Goal: Task Accomplishment & Management: Complete application form

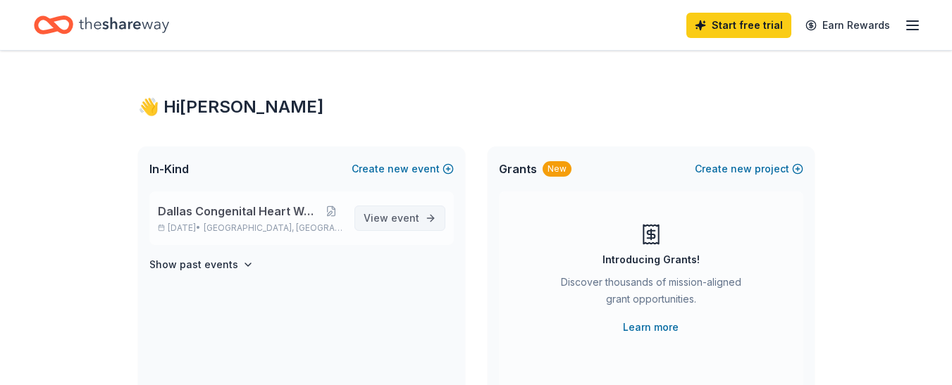
click at [401, 225] on span "View event" at bounding box center [392, 218] width 56 height 17
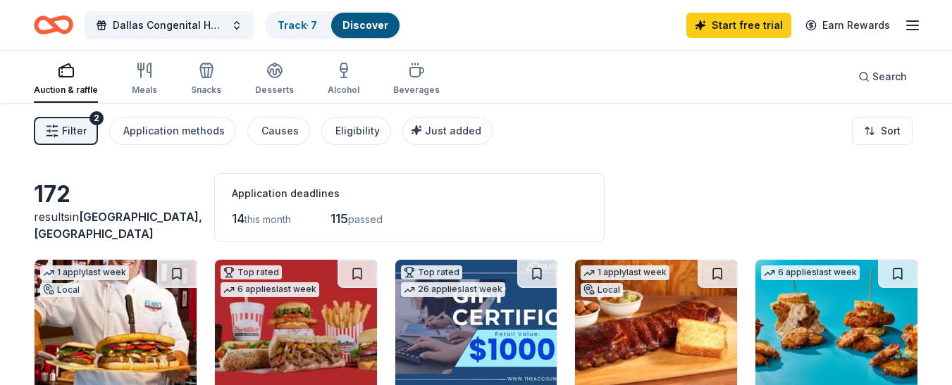
click at [254, 217] on span "this month" at bounding box center [268, 220] width 47 height 12
click at [271, 74] on icon "button" at bounding box center [275, 69] width 14 height 11
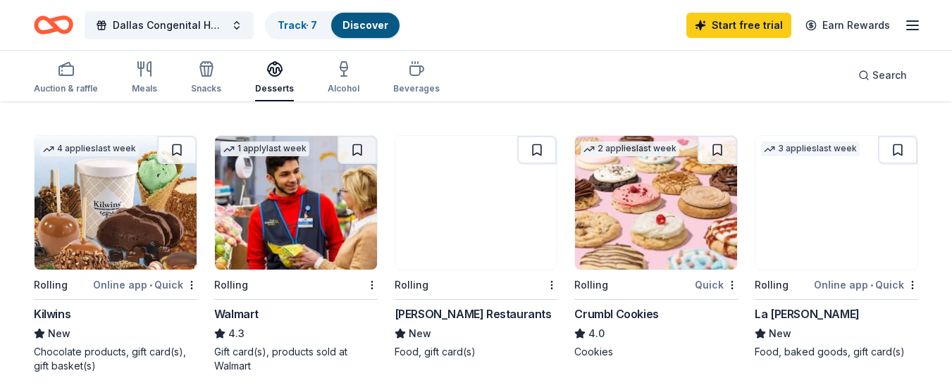
scroll to position [922, 0]
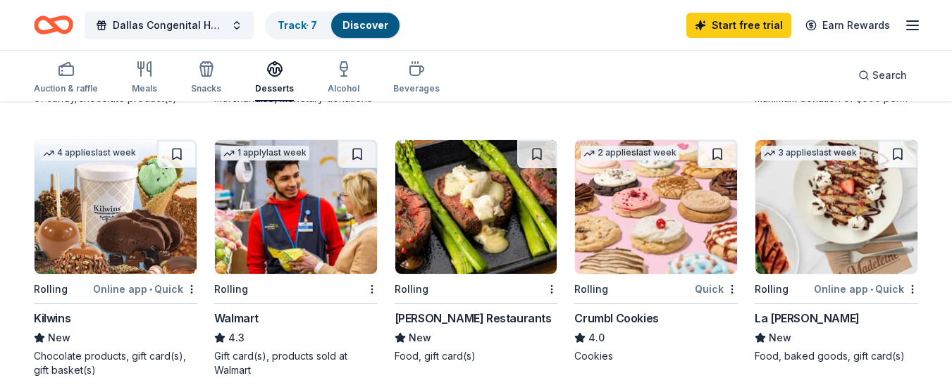
click at [798, 315] on div "La [PERSON_NAME]" at bounding box center [807, 318] width 105 height 17
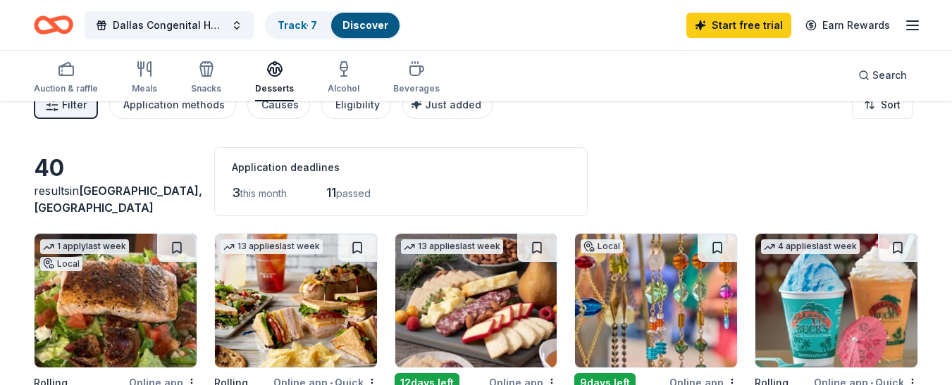
scroll to position [18, 0]
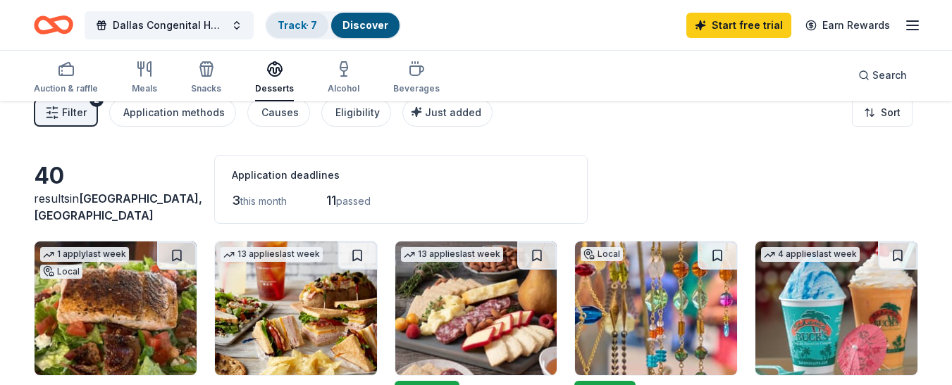
click at [310, 25] on link "Track · 7" at bounding box center [297, 25] width 39 height 12
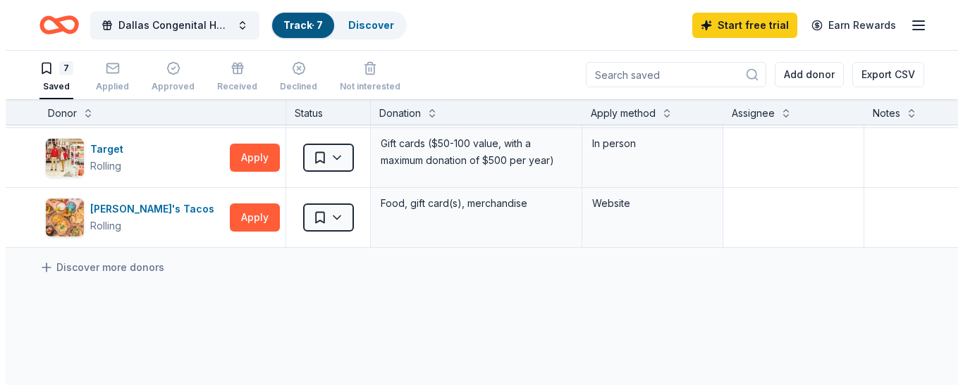
scroll to position [300, 0]
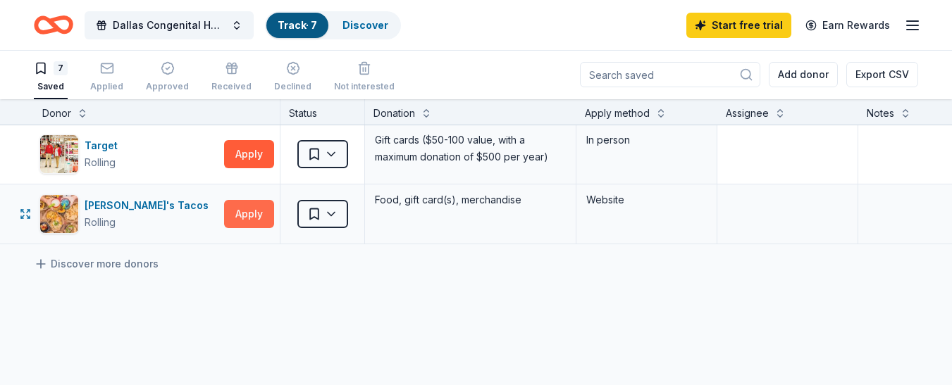
click at [244, 206] on button "Apply" at bounding box center [249, 214] width 50 height 28
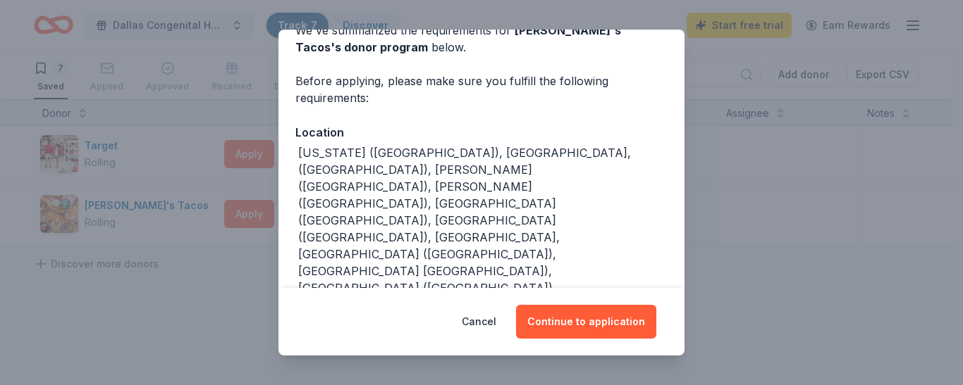
scroll to position [77, 0]
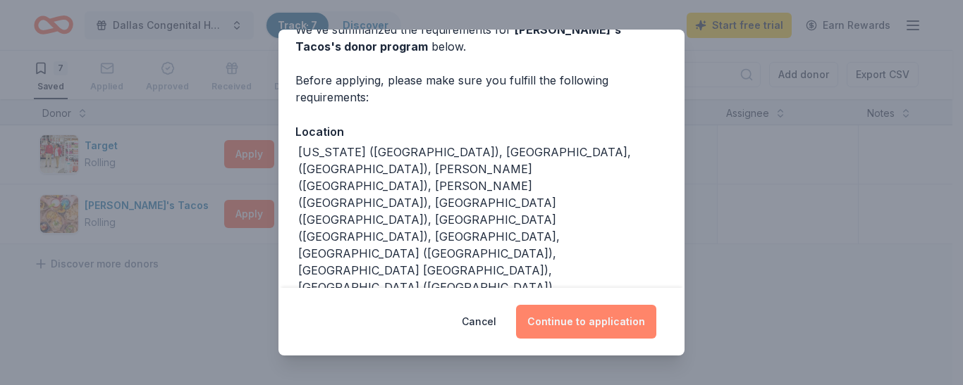
click at [606, 319] on button "Continue to application" at bounding box center [586, 322] width 140 height 34
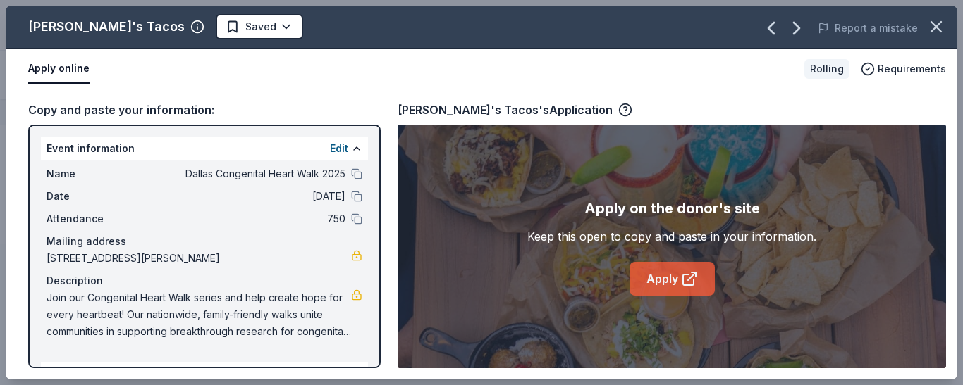
click at [673, 264] on link "Apply" at bounding box center [671, 279] width 85 height 34
click at [898, 106] on div "Torchy's Tacos's Application" at bounding box center [671, 110] width 548 height 18
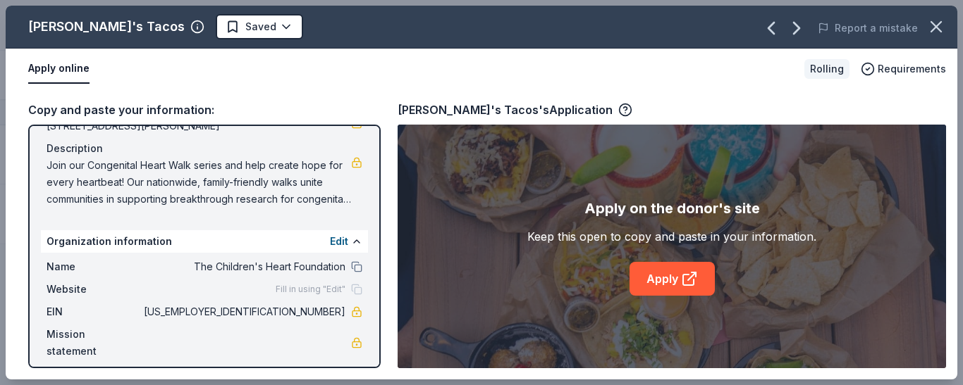
scroll to position [142, 0]
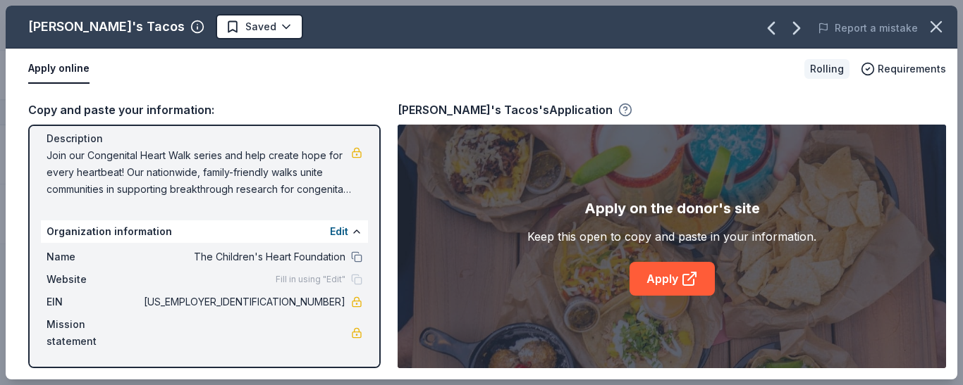
click at [618, 106] on icon "button" at bounding box center [625, 110] width 14 height 14
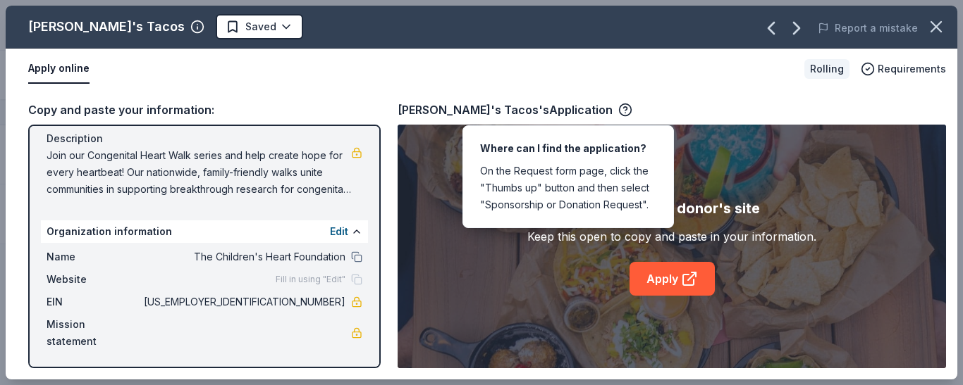
click at [643, 86] on div "Apply online Rolling Requirements" at bounding box center [481, 69] width 951 height 41
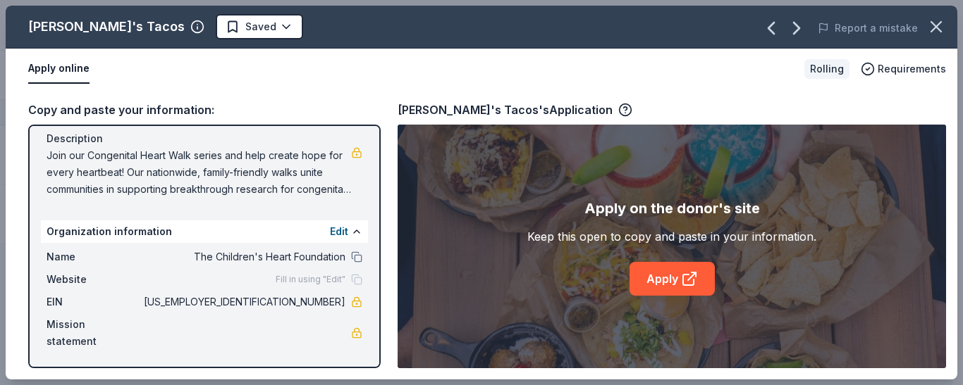
click at [560, 110] on div "Torchy's Tacos's Application" at bounding box center [514, 110] width 235 height 18
click at [618, 110] on icon "button" at bounding box center [625, 110] width 14 height 14
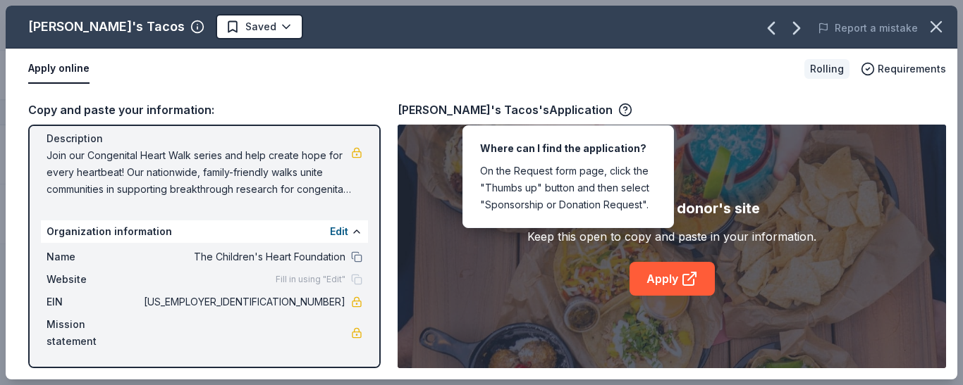
click at [631, 101] on div "Torchy's Tacos's Application" at bounding box center [671, 110] width 548 height 18
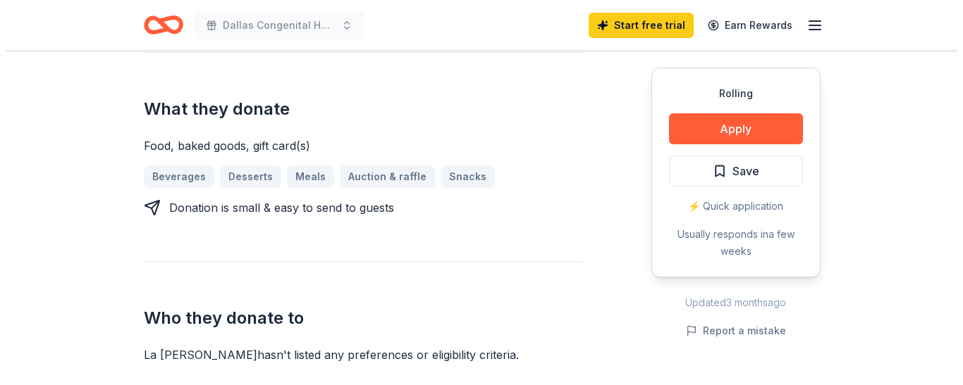
scroll to position [180, 0]
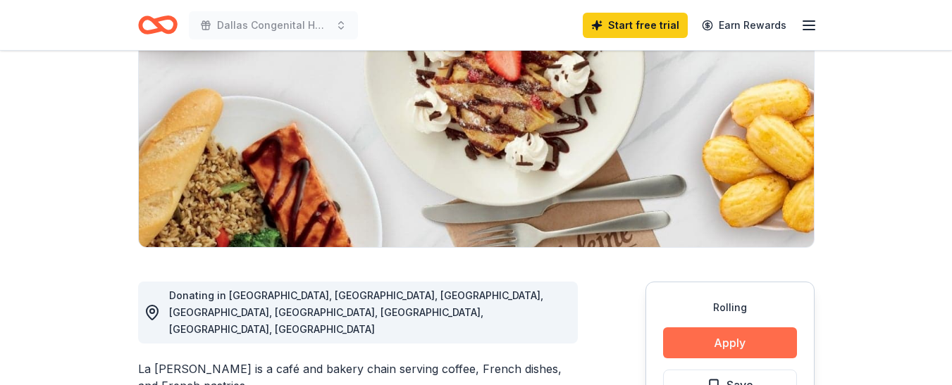
click at [710, 335] on button "Apply" at bounding box center [730, 343] width 134 height 31
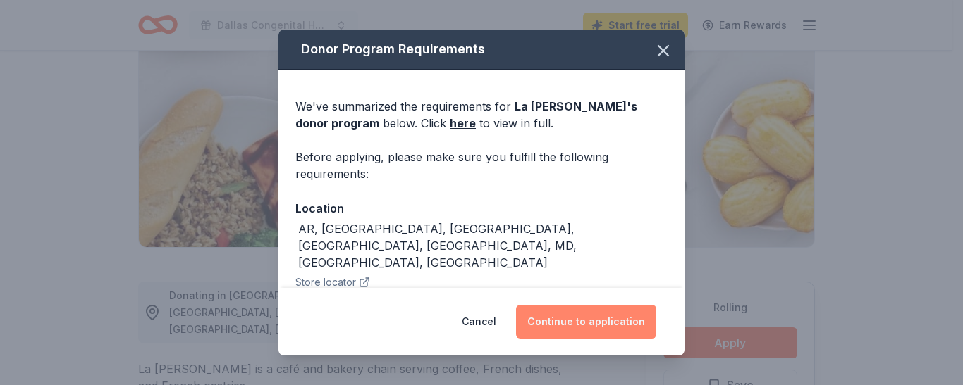
click at [623, 315] on button "Continue to application" at bounding box center [586, 322] width 140 height 34
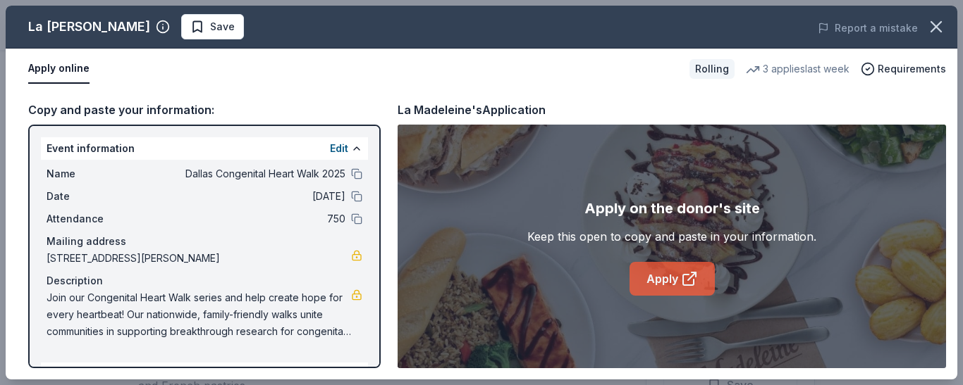
click at [676, 275] on link "Apply" at bounding box center [671, 279] width 85 height 34
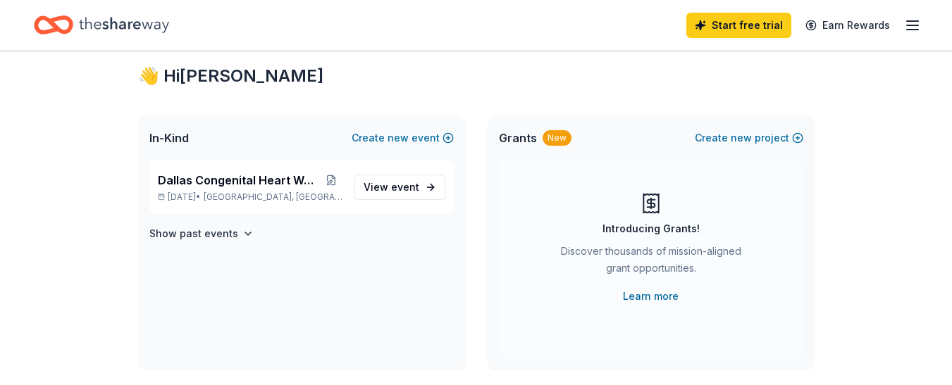
scroll to position [27, 0]
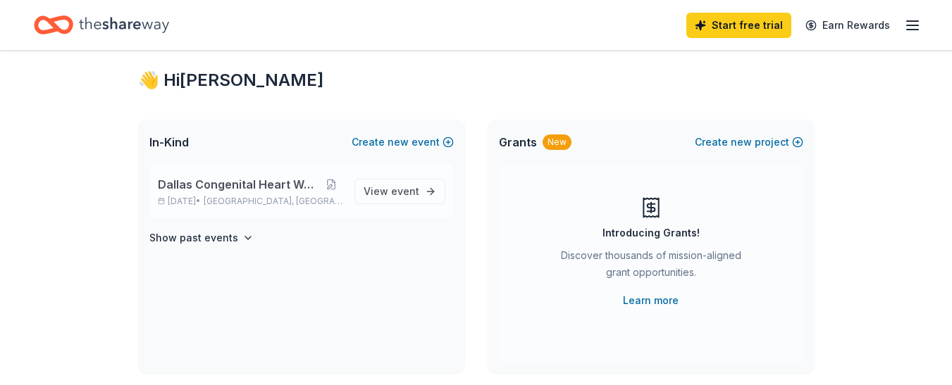
click at [261, 191] on span "Dallas Congenital Heart Walk 2025" at bounding box center [239, 184] width 162 height 17
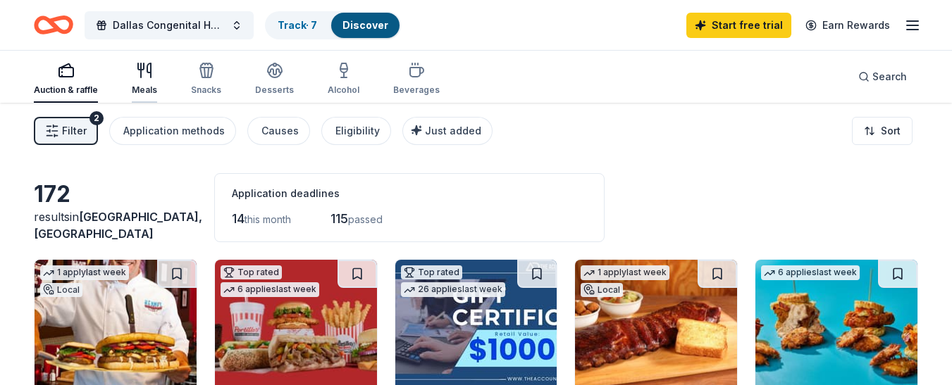
click at [142, 78] on icon "button" at bounding box center [144, 70] width 17 height 17
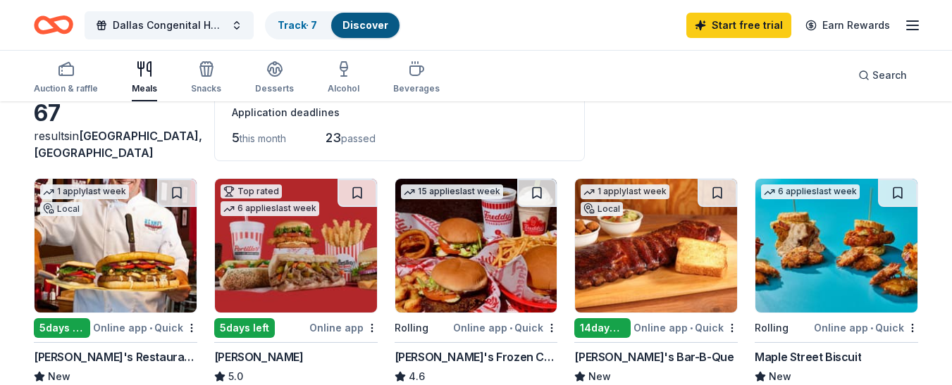
scroll to position [56, 0]
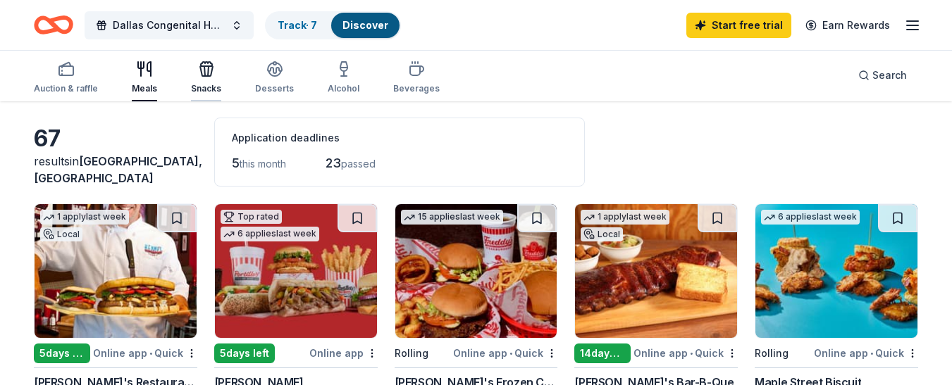
click at [204, 75] on icon "button" at bounding box center [206, 71] width 13 height 10
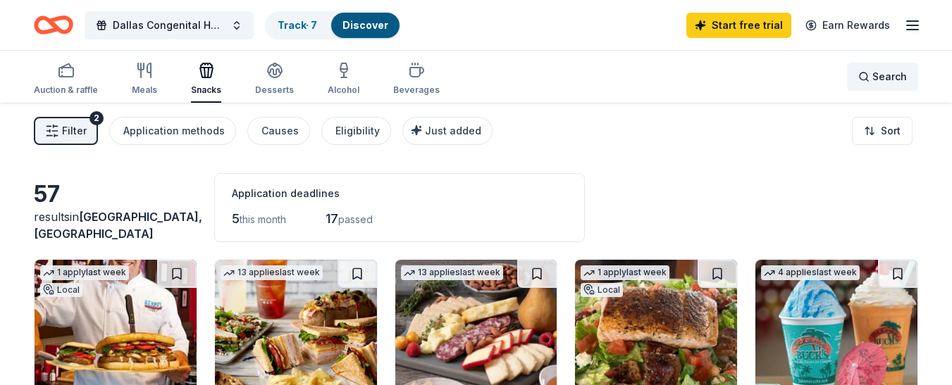
click at [877, 82] on span "Search" at bounding box center [889, 76] width 35 height 17
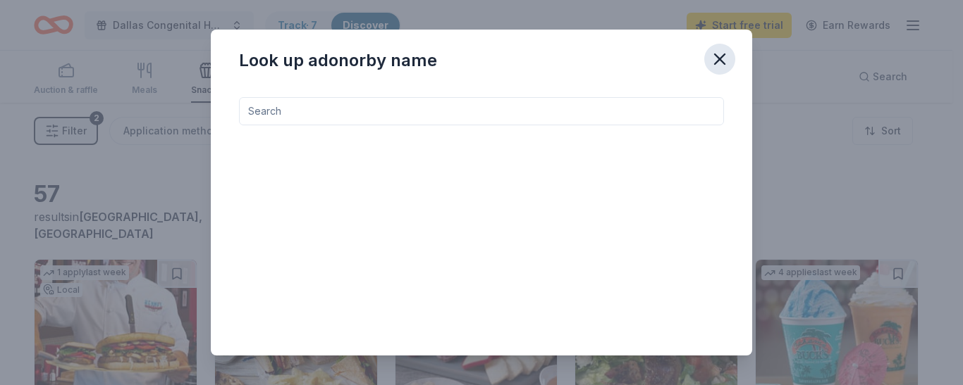
click at [726, 54] on icon "button" at bounding box center [720, 59] width 20 height 20
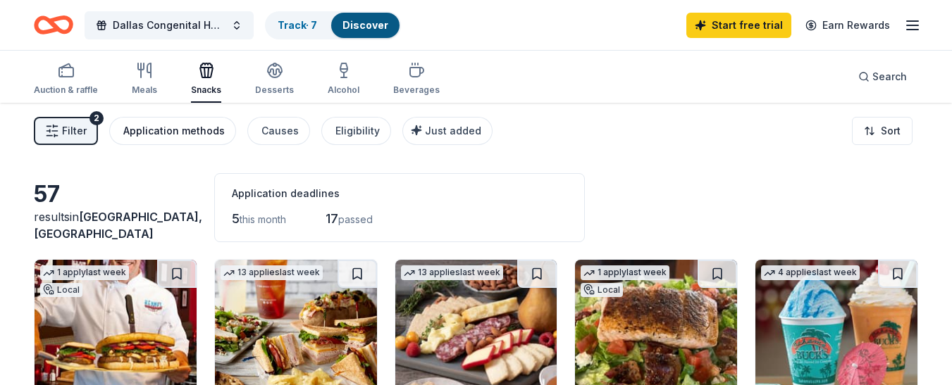
click at [210, 130] on div "Application methods" at bounding box center [173, 131] width 101 height 17
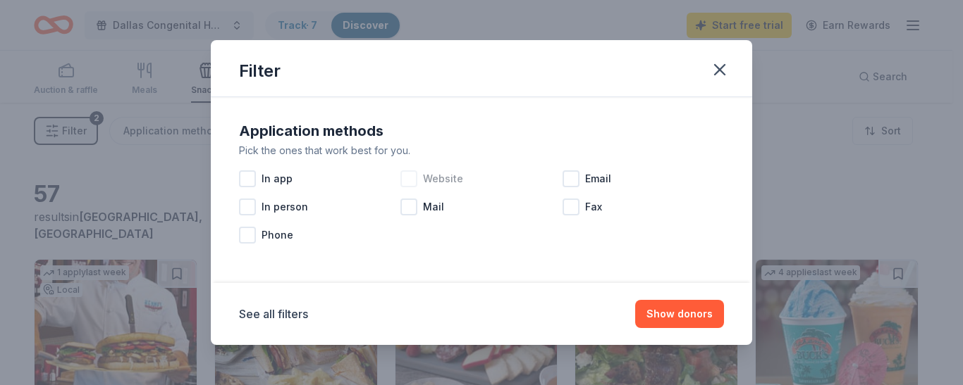
click at [409, 180] on div at bounding box center [408, 179] width 17 height 17
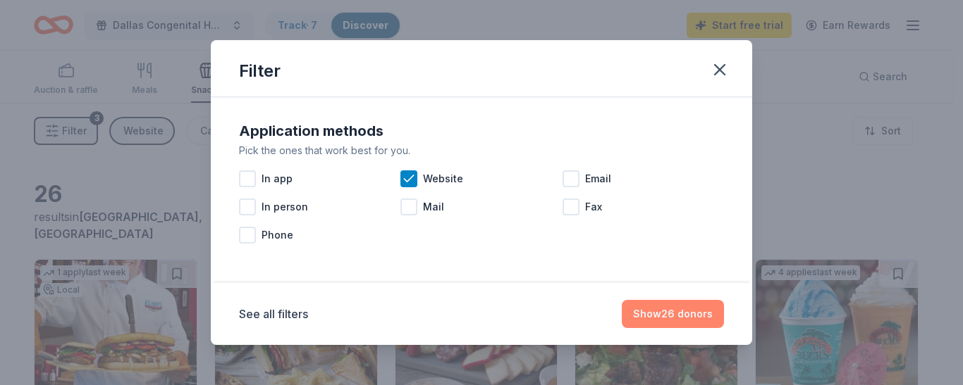
click at [687, 314] on button "Show 26 donors" at bounding box center [673, 314] width 102 height 28
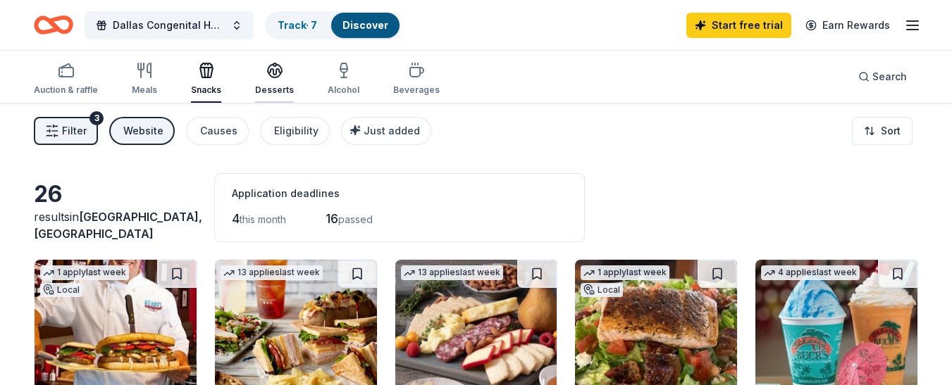
click at [267, 79] on div "Desserts" at bounding box center [274, 79] width 39 height 34
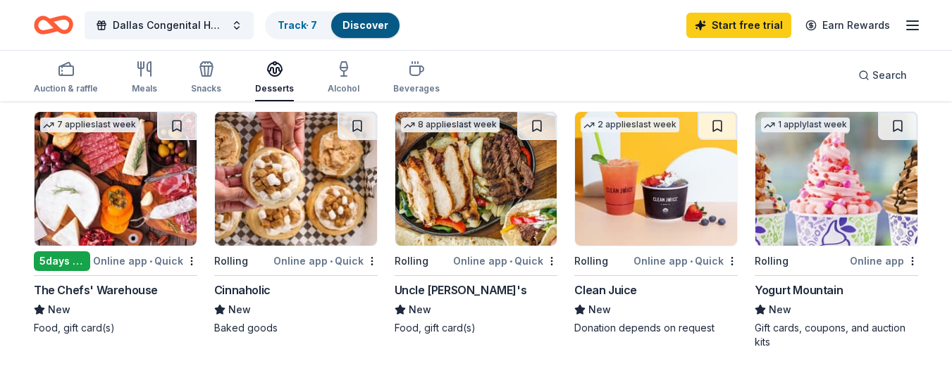
scroll to position [961, 0]
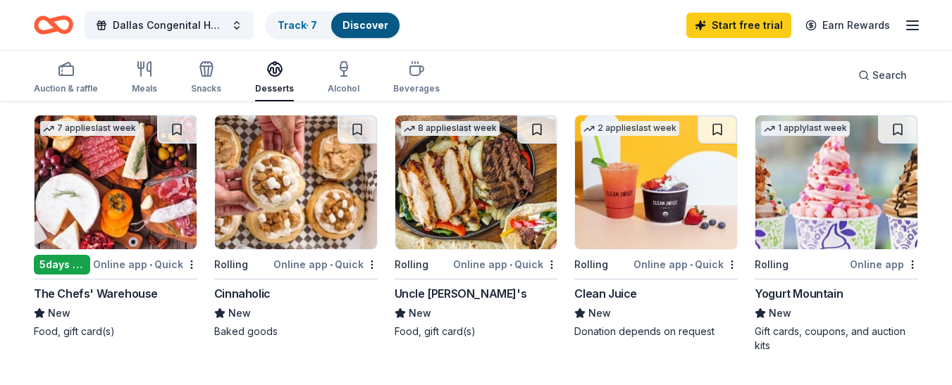
click at [433, 294] on div "Uncle [PERSON_NAME]'s" at bounding box center [461, 293] width 132 height 17
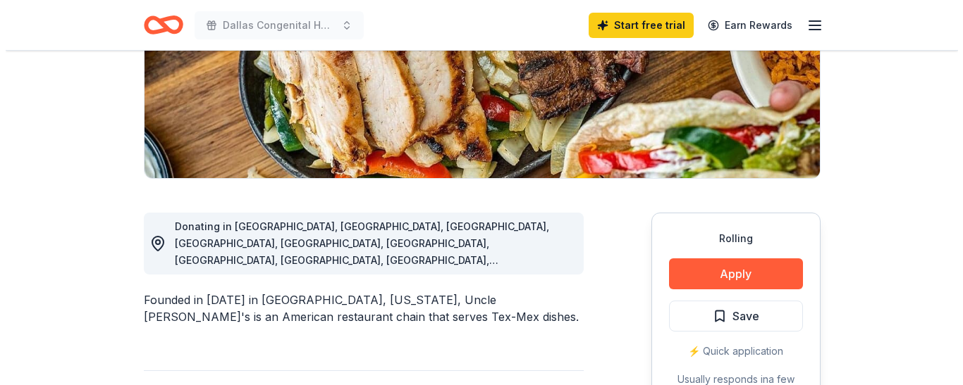
scroll to position [376, 0]
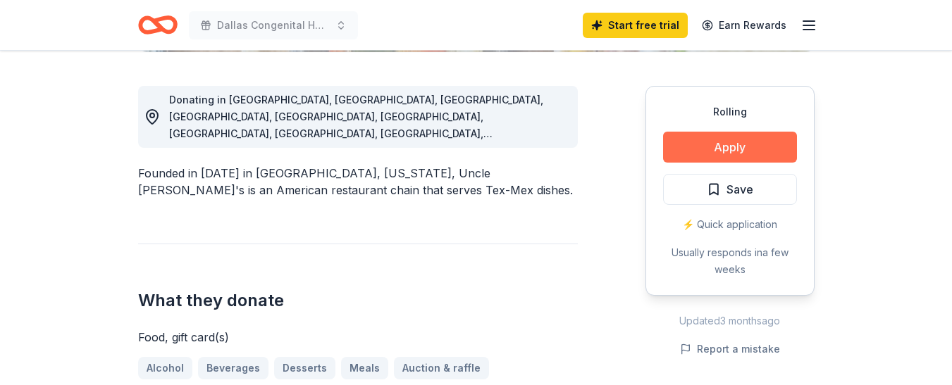
click at [723, 149] on button "Apply" at bounding box center [730, 147] width 134 height 31
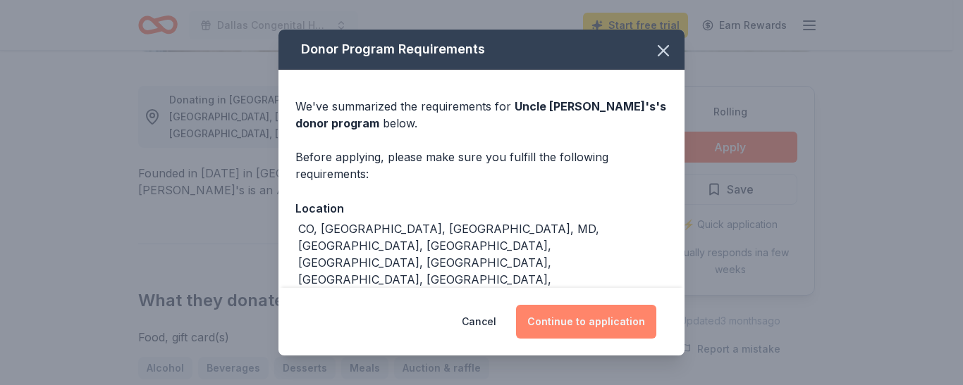
click at [617, 323] on button "Continue to application" at bounding box center [586, 322] width 140 height 34
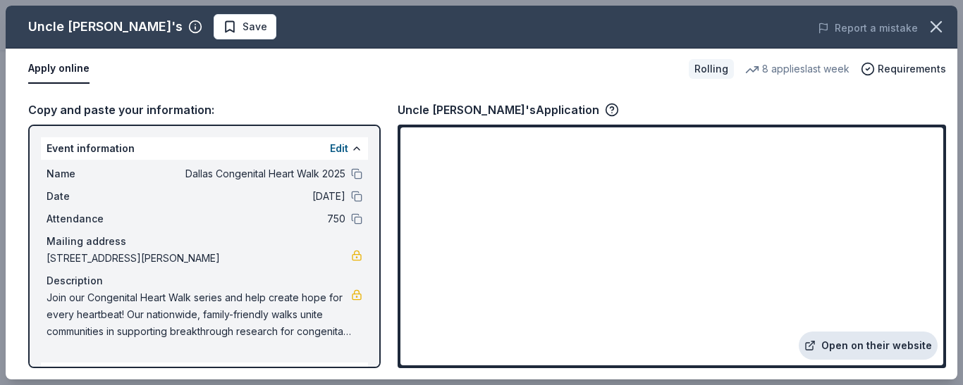
click at [873, 342] on link "Open on their website" at bounding box center [867, 346] width 139 height 28
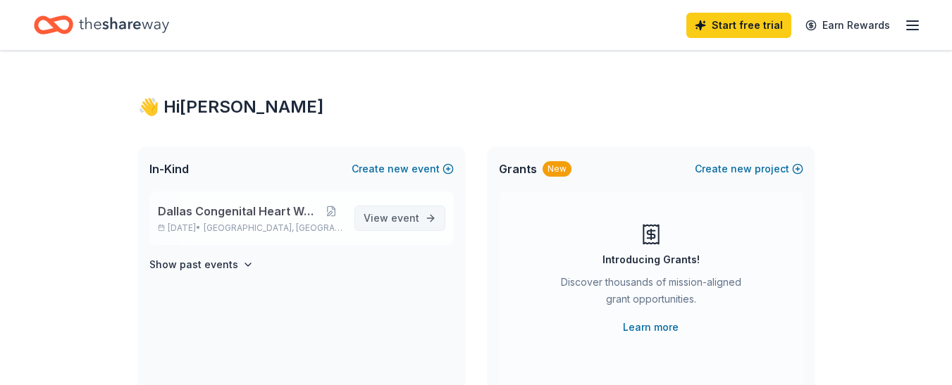
click at [396, 214] on span "event" at bounding box center [405, 218] width 28 height 12
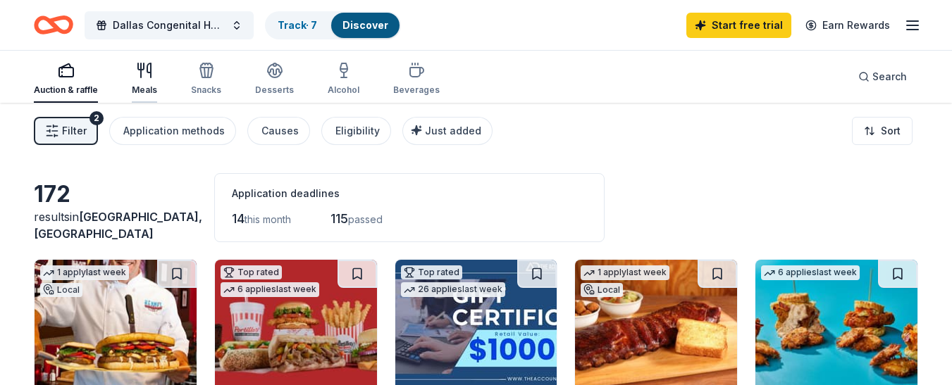
click at [141, 68] on icon "button" at bounding box center [141, 70] width 0 height 14
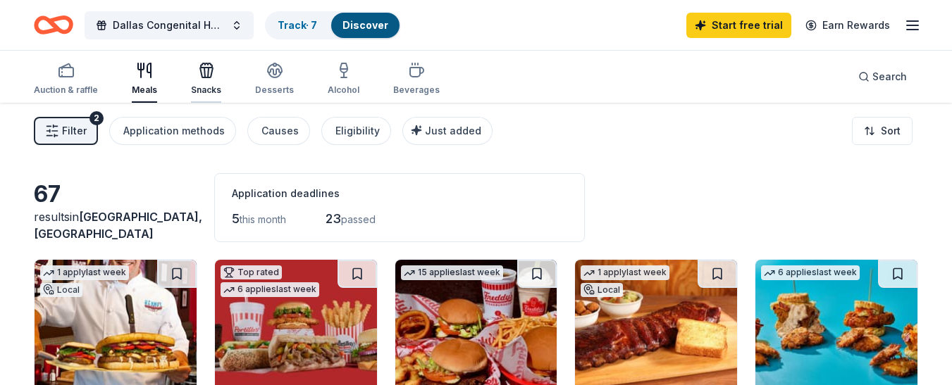
click at [201, 76] on icon "button" at bounding box center [206, 70] width 17 height 17
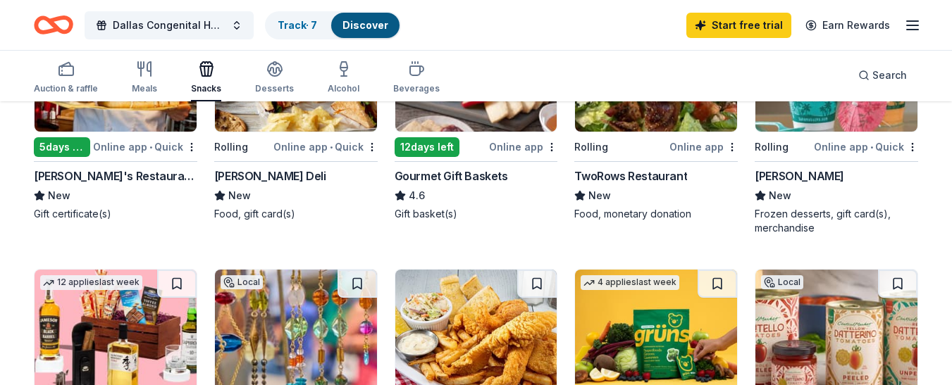
scroll to position [247, 0]
